Goal: Contribute content

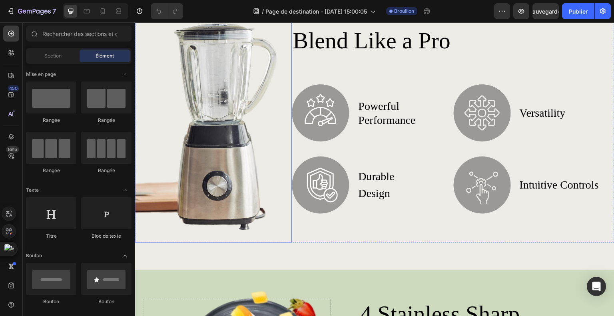
scroll to position [360, 0]
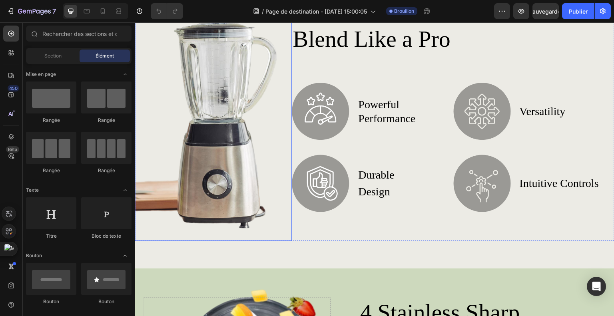
click at [255, 127] on img at bounding box center [213, 116] width 157 height 249
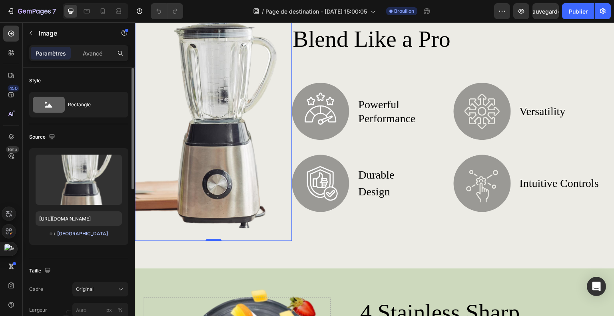
click at [81, 237] on button "[GEOGRAPHIC_DATA]" at bounding box center [83, 234] width 52 height 8
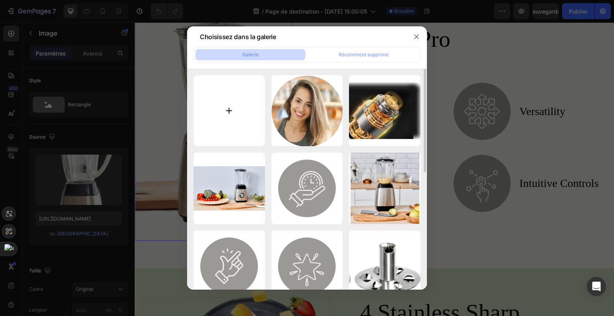
click at [229, 105] on input "file" at bounding box center [229, 111] width 72 height 72
click at [229, 109] on input "file" at bounding box center [229, 111] width 72 height 72
type input "C:\fakepath\Hff4ba61d45ff4ebdbfb805f2bf82672ff.jpg"
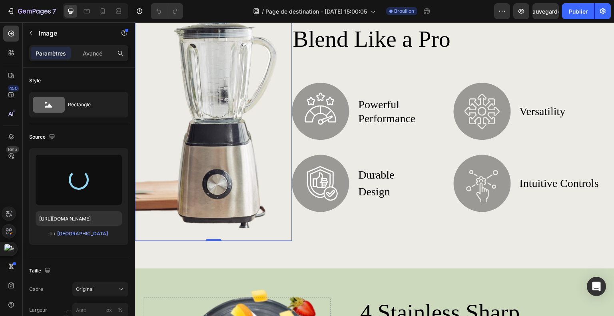
type input "[URL][DOMAIN_NAME]"
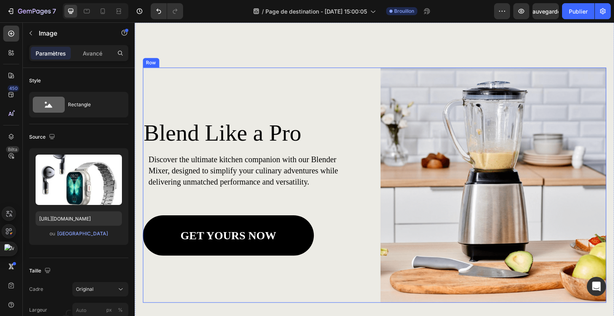
scroll to position [537, 0]
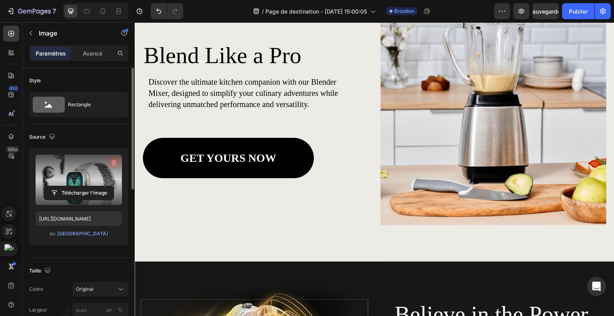
click at [114, 164] on icon "button" at bounding box center [114, 163] width 1 height 2
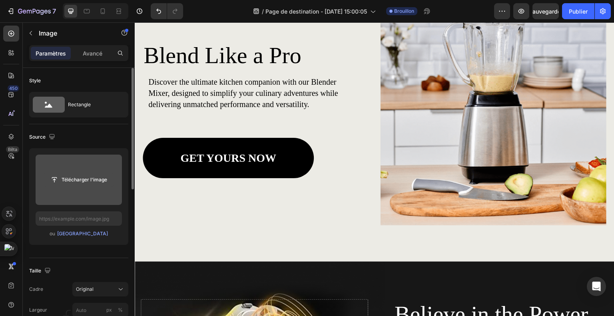
click at [80, 181] on input "file" at bounding box center [79, 180] width 70 height 14
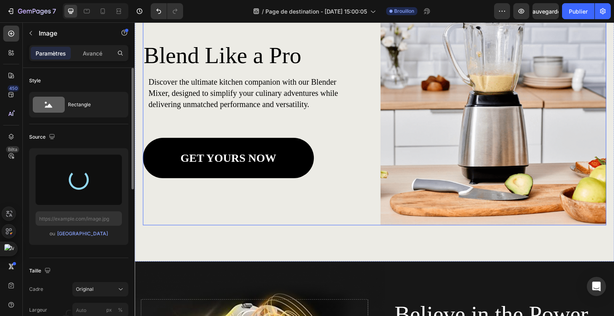
type input "[URL][DOMAIN_NAME]"
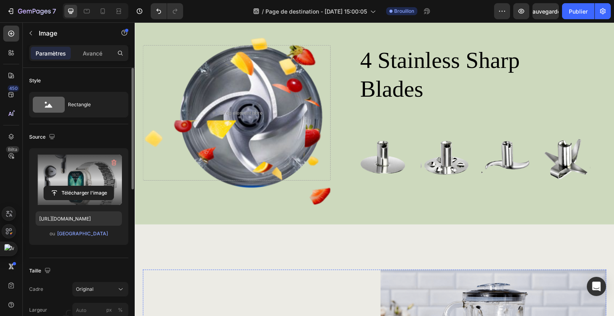
scroll to position [497, 0]
